Goal: Information Seeking & Learning: Find specific fact

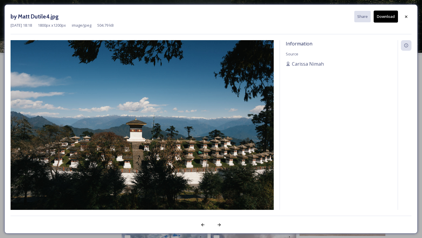
scroll to position [1987, 0]
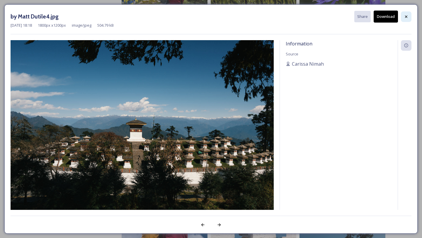
click at [404, 17] on icon at bounding box center [406, 16] width 5 height 5
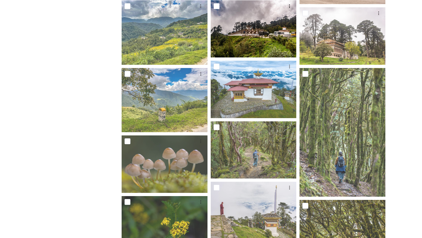
scroll to position [0, 0]
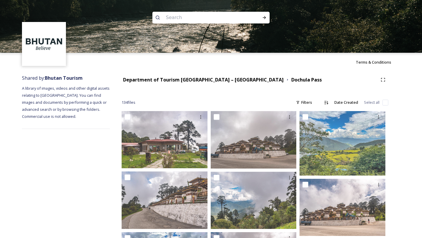
click at [194, 18] on input at bounding box center [203, 17] width 80 height 13
click at [177, 18] on input "Mountain" at bounding box center [203, 17] width 80 height 13
type input "nature"
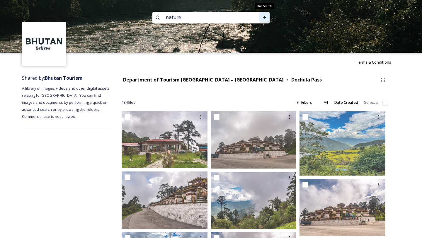
click at [267, 16] on icon at bounding box center [264, 17] width 5 height 5
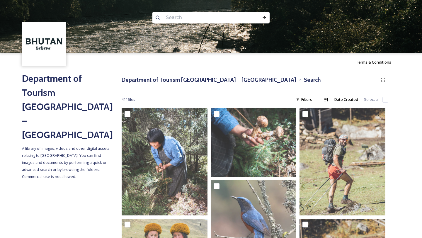
click at [176, 17] on input at bounding box center [203, 17] width 80 height 13
type input "culture"
click at [267, 16] on div "Run Search" at bounding box center [264, 17] width 11 height 11
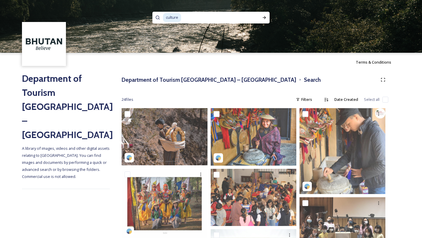
click at [172, 18] on span "culture" at bounding box center [172, 17] width 18 height 9
click at [164, 80] on h3 "Department of Tourism [GEOGRAPHIC_DATA] – [GEOGRAPHIC_DATA]" at bounding box center [209, 80] width 175 height 9
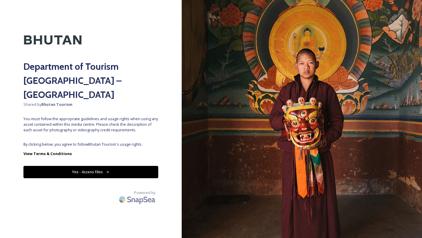
click at [125, 166] on button "Yes - Access Files" at bounding box center [90, 172] width 135 height 12
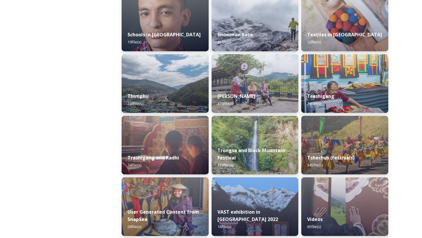
scroll to position [667, 0]
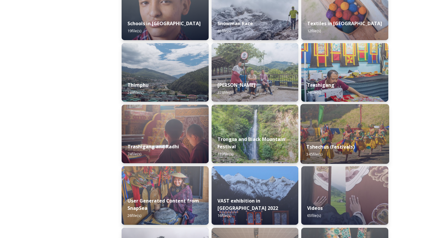
click at [348, 132] on img at bounding box center [345, 134] width 89 height 60
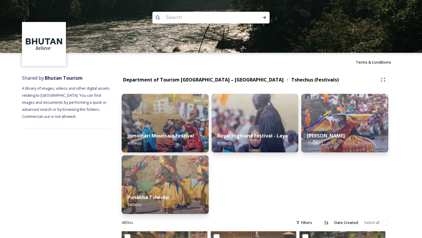
click at [185, 22] on input at bounding box center [203, 17] width 80 height 13
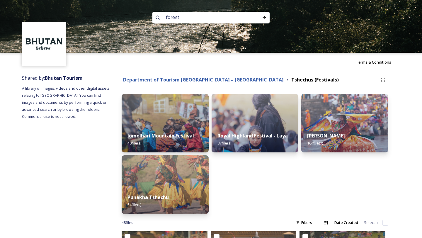
type input "forest"
click at [168, 82] on strong "Department of Tourism [GEOGRAPHIC_DATA] – [GEOGRAPHIC_DATA]" at bounding box center [203, 80] width 161 height 6
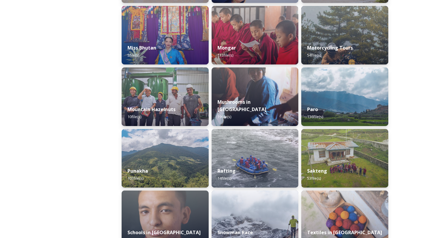
scroll to position [461, 0]
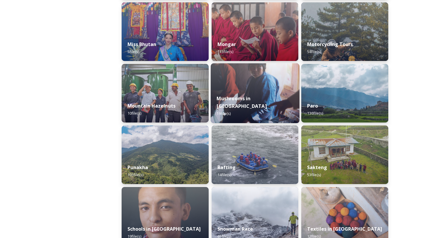
click at [226, 99] on div "Mushrooms in [GEOGRAPHIC_DATA] 19 file(s)" at bounding box center [255, 106] width 89 height 34
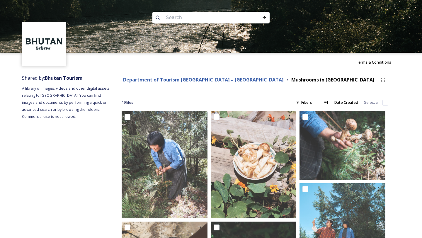
click at [204, 80] on strong "Department of Tourism [GEOGRAPHIC_DATA] – [GEOGRAPHIC_DATA]" at bounding box center [203, 80] width 161 height 6
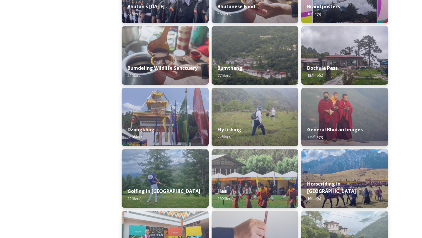
scroll to position [205, 0]
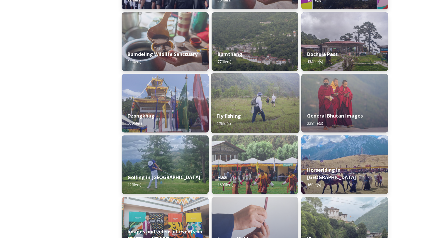
click at [233, 111] on div "Fly fishing 27 file(s)" at bounding box center [255, 119] width 89 height 27
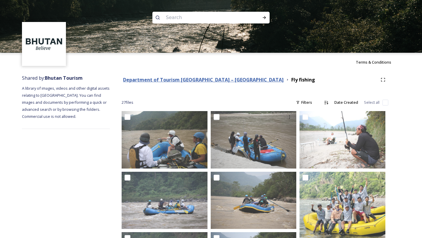
click at [187, 79] on strong "Department of Tourism [GEOGRAPHIC_DATA] – [GEOGRAPHIC_DATA]" at bounding box center [203, 80] width 161 height 6
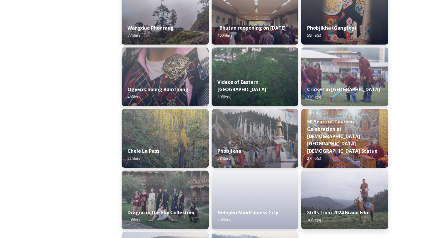
scroll to position [914, 0]
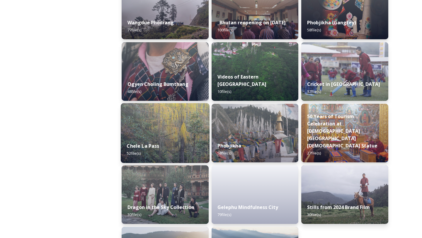
click at [180, 142] on div "Chele La Pass 52 file(s)" at bounding box center [165, 149] width 89 height 27
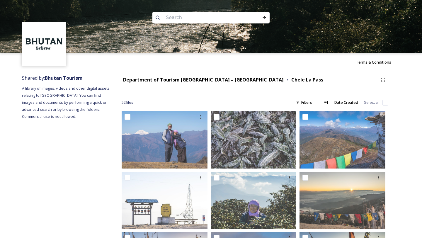
click at [169, 16] on input at bounding box center [203, 17] width 80 height 13
type input "cordycep"
click at [265, 17] on icon at bounding box center [264, 17] width 3 height 3
